Goal: Find specific page/section: Find specific page/section

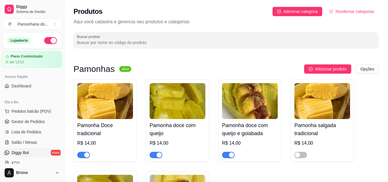
click at [43, 153] on link "Diggy Bot novo" at bounding box center [32, 152] width 60 height 9
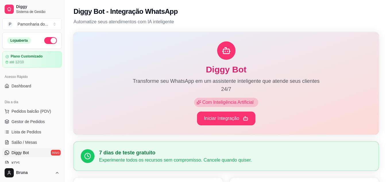
click at [49, 96] on div "Dia a dia Pedidos balcão (PDV) Gestor de Pedidos Lista de Pedidos Salão / Mesas…" at bounding box center [32, 132] width 64 height 75
click at [31, 62] on div "até 12/10" at bounding box center [32, 62] width 54 height 5
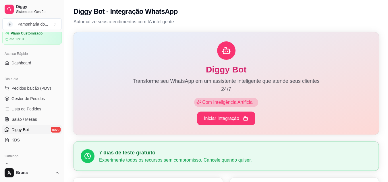
scroll to position [34, 0]
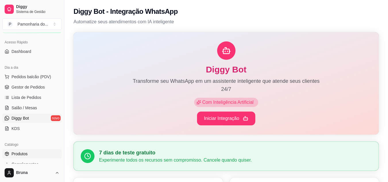
click at [17, 155] on span "Produtos" at bounding box center [19, 154] width 16 height 6
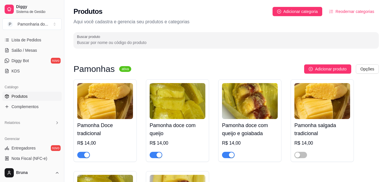
scroll to position [103, 0]
